Goal: Check status: Check status

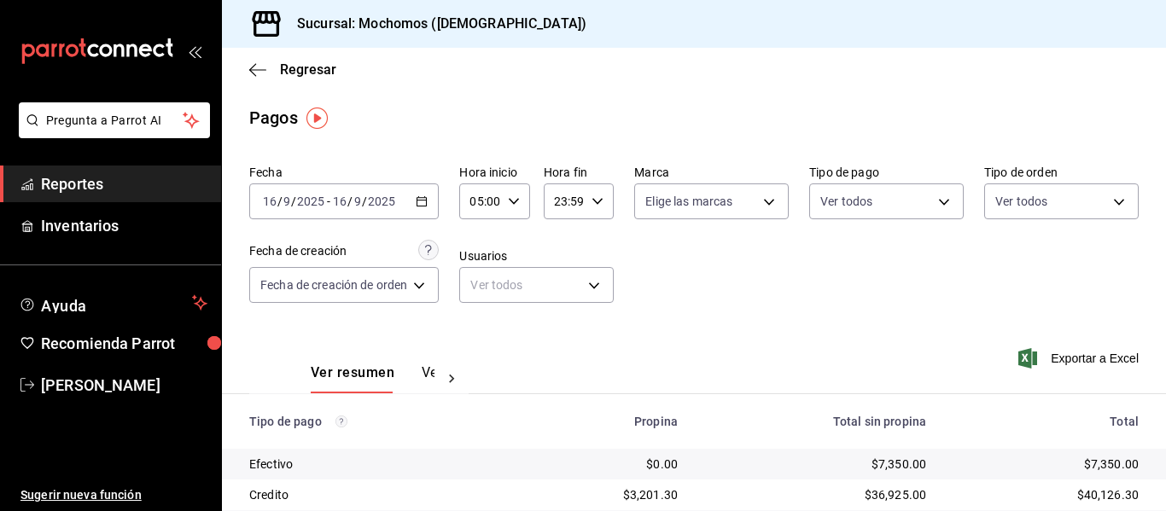
click at [417, 207] on div "2025-09-16 16 / 9 / 2025 - 2025-09-16 16 / 9 / 2025" at bounding box center [344, 202] width 190 height 36
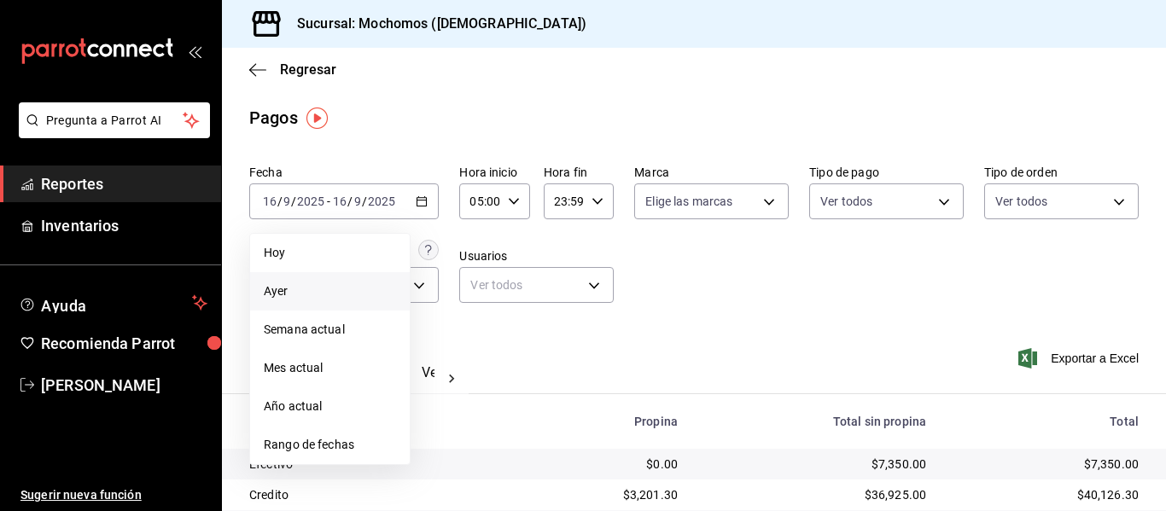
click at [336, 293] on span "Ayer" at bounding box center [330, 292] width 132 height 18
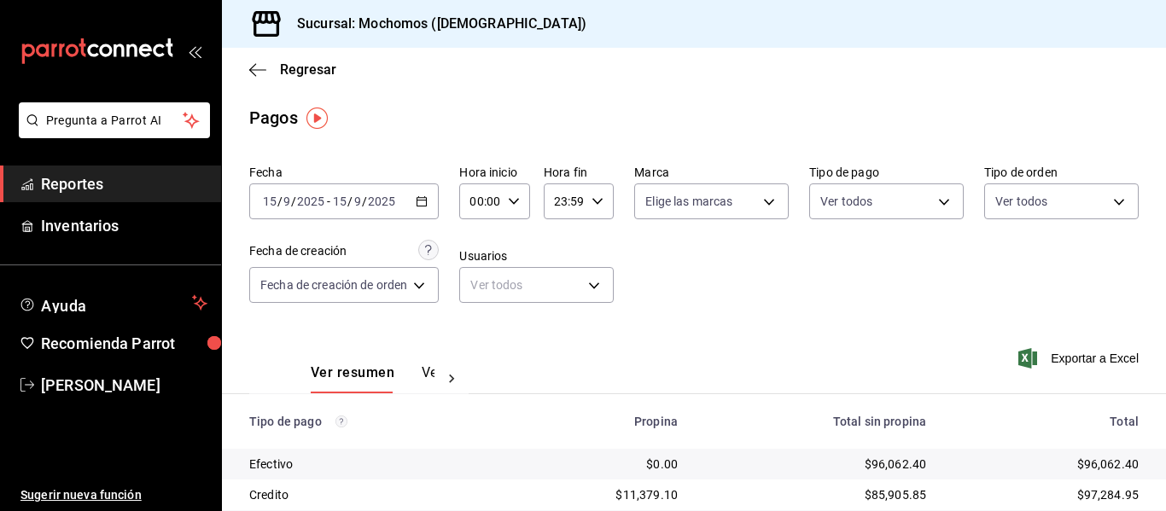
click at [422, 201] on icon "button" at bounding box center [422, 202] width 12 height 12
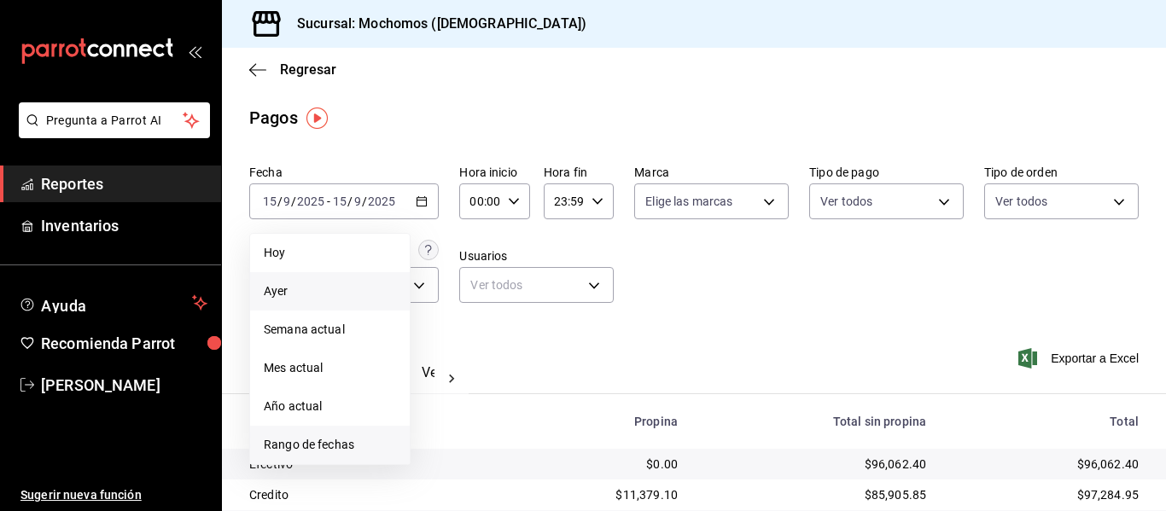
click at [362, 446] on span "Rango de fechas" at bounding box center [330, 445] width 132 height 18
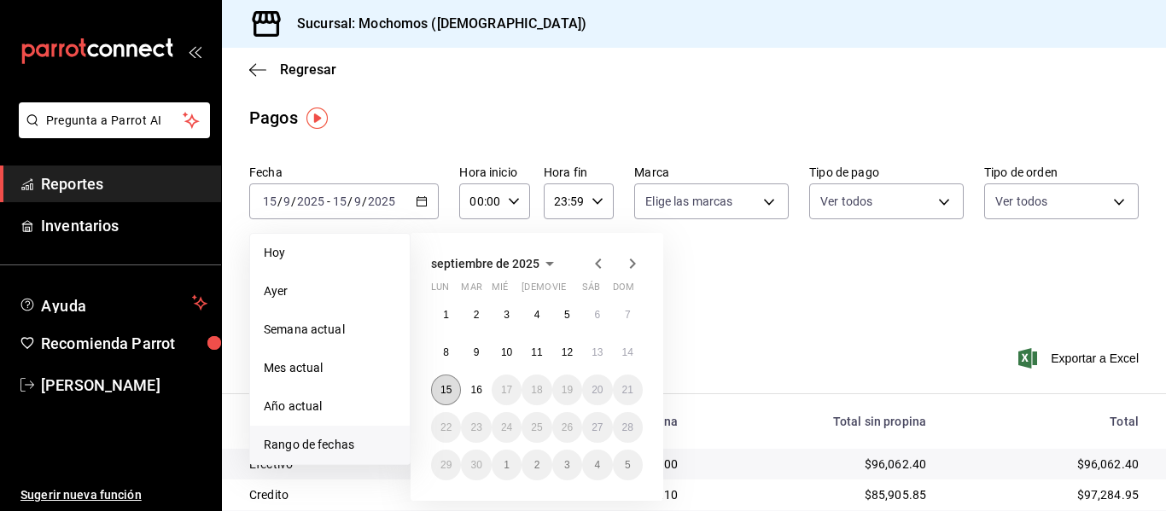
click at [446, 394] on abbr "15" at bounding box center [446, 390] width 11 height 12
click at [470, 389] on button "16" at bounding box center [476, 390] width 30 height 31
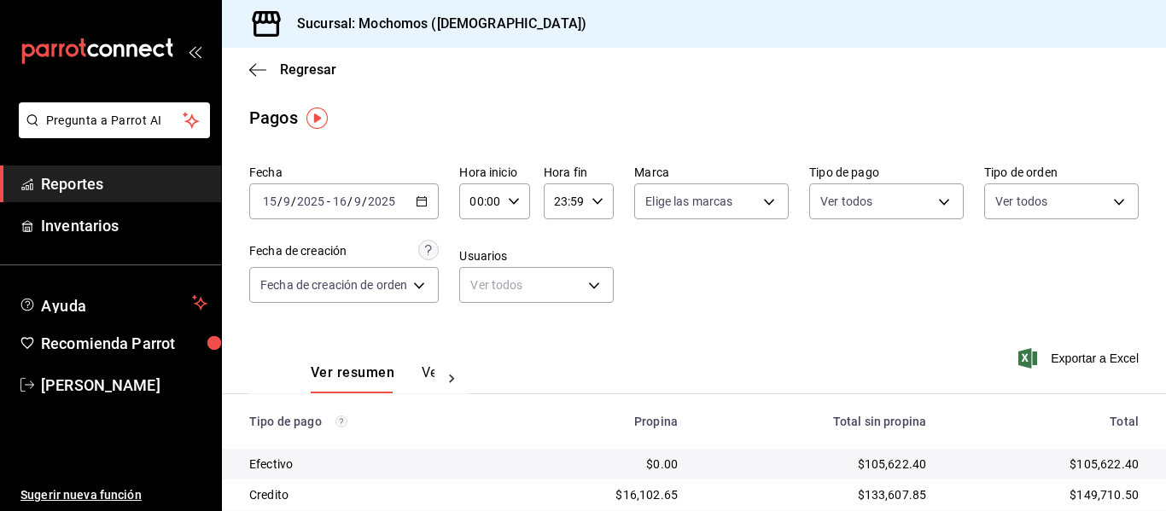
click at [515, 200] on icon "button" at bounding box center [514, 202] width 12 height 12
click at [482, 279] on span "05" at bounding box center [479, 279] width 7 height 14
type input "05:00"
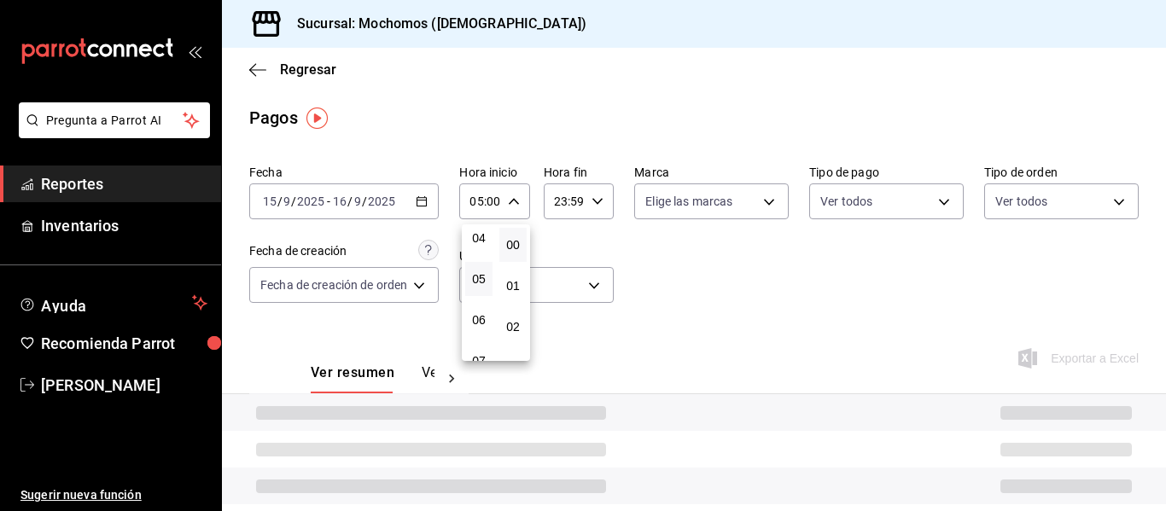
click at [594, 203] on div at bounding box center [583, 255] width 1166 height 511
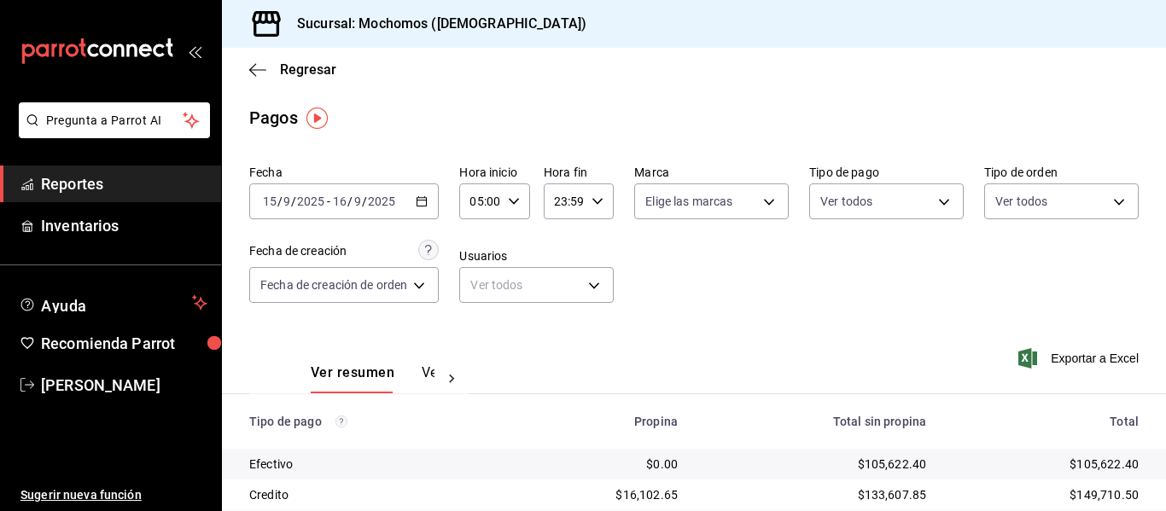
click at [598, 204] on icon "button" at bounding box center [598, 202] width 12 height 12
click at [564, 235] on span "04" at bounding box center [560, 238] width 7 height 14
type input "04:59"
click at [415, 200] on div "2025-09-15 15 / 9 / 2025 - 2025-09-16 16 / 9 / 2025" at bounding box center [344, 202] width 190 height 36
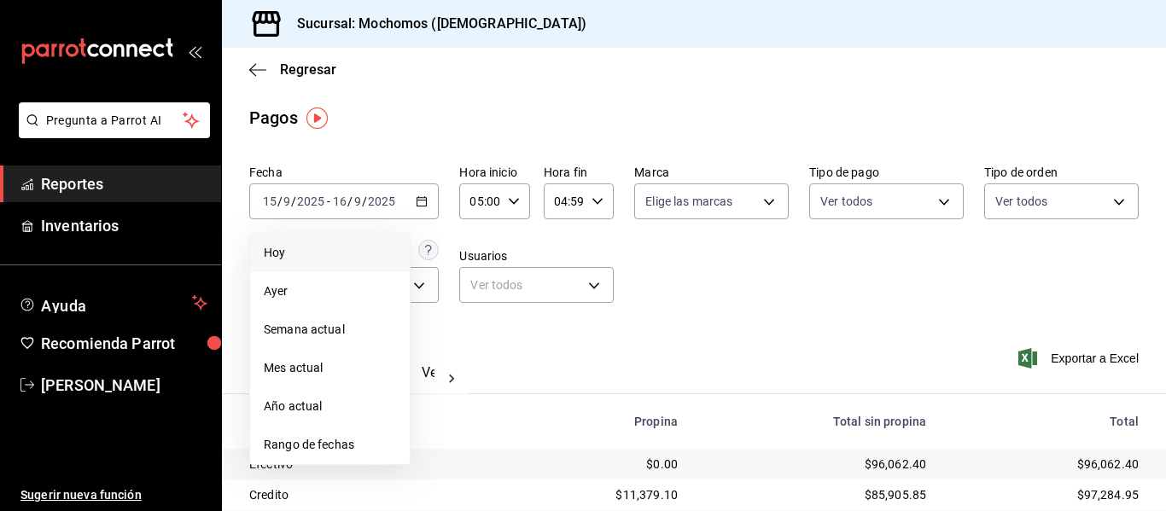
click at [330, 258] on span "Hoy" at bounding box center [330, 253] width 132 height 18
type input "00:00"
type input "23:59"
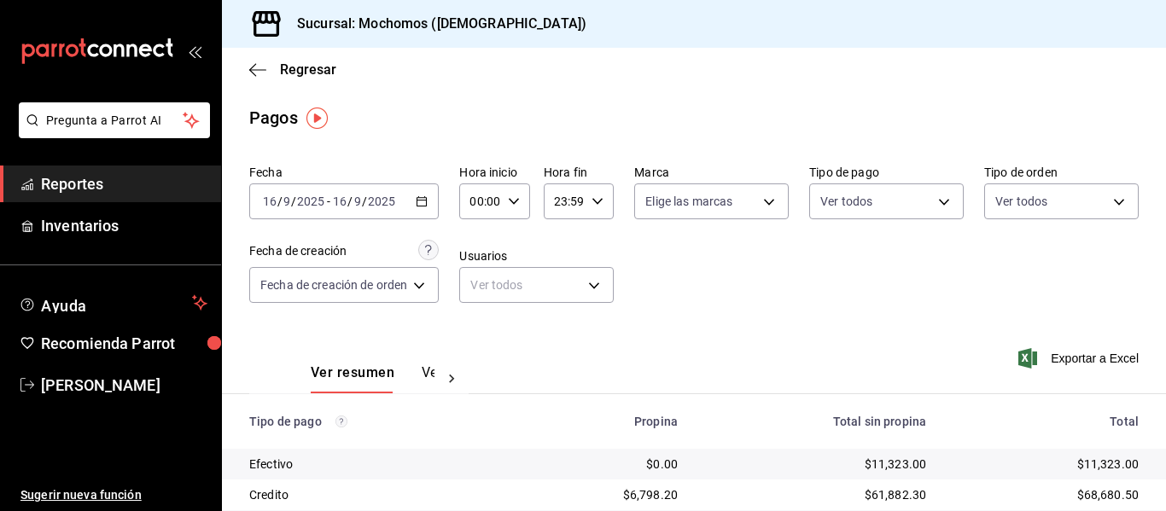
click at [522, 209] on div "00:00 Hora inicio" at bounding box center [494, 202] width 70 height 36
click at [474, 267] on button "05" at bounding box center [478, 279] width 27 height 34
type input "05:00"
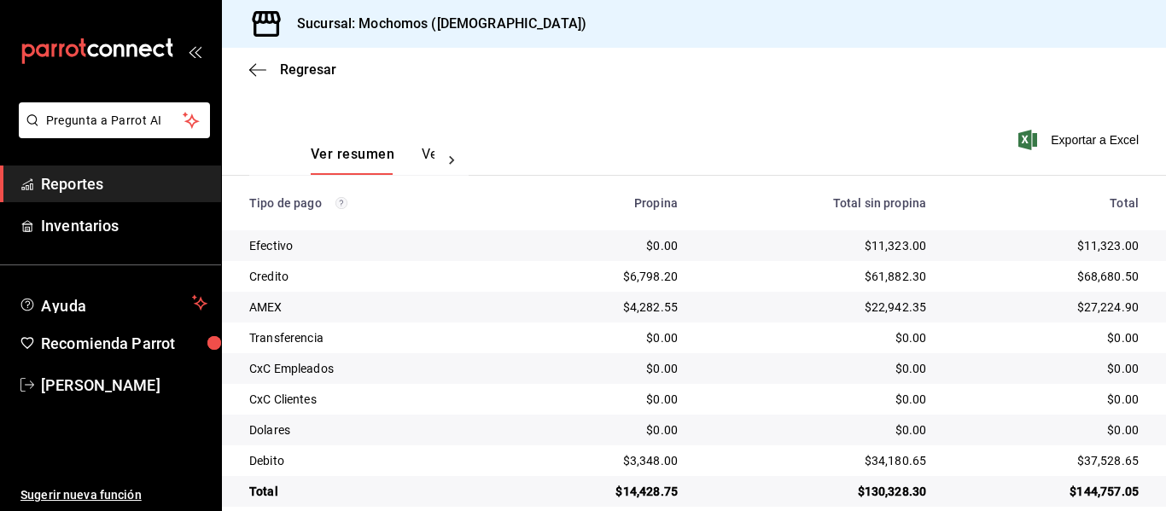
scroll to position [242, 0]
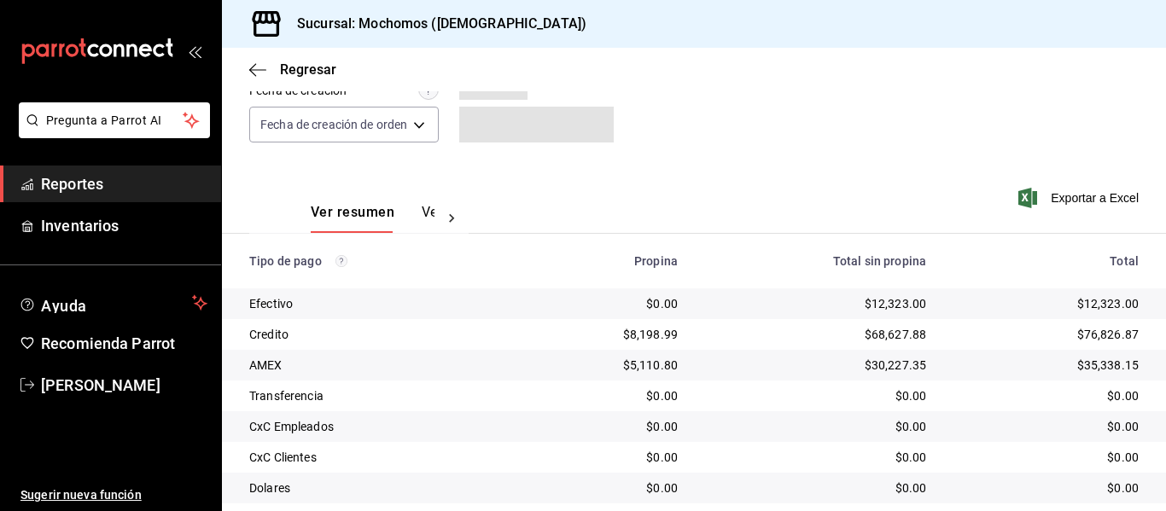
scroll to position [242, 0]
